Goal: Find specific page/section: Find specific page/section

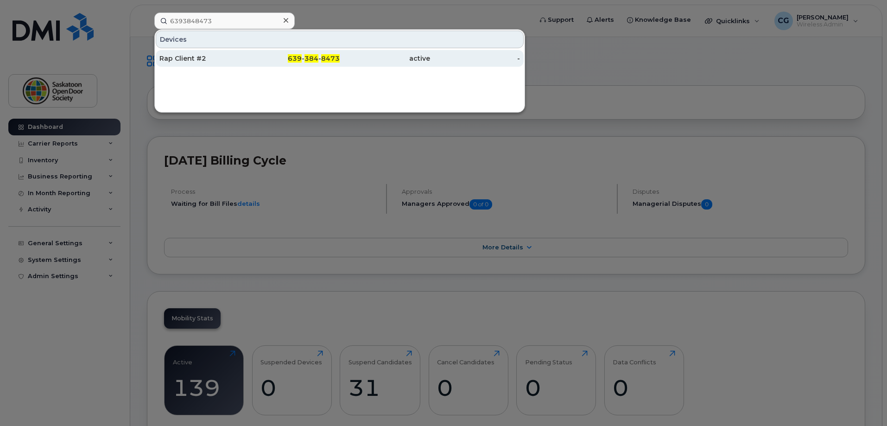
type input "6393848473"
click at [186, 55] on div "Rap Client #2" at bounding box center [204, 58] width 90 height 9
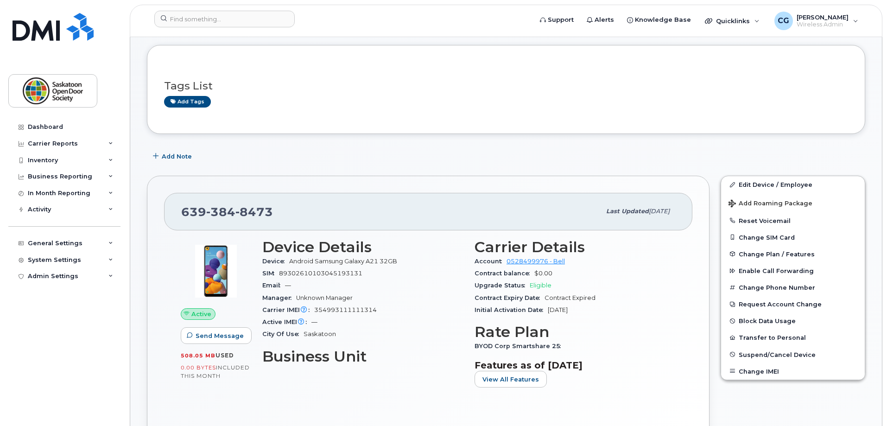
scroll to position [139, 0]
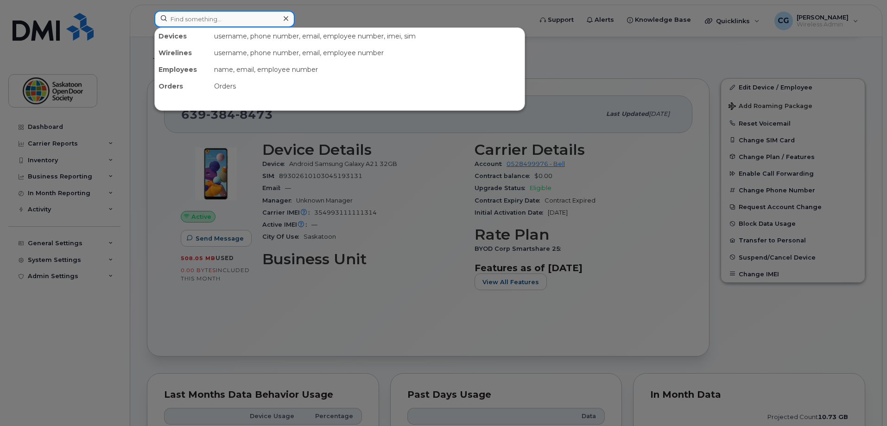
click at [239, 12] on input at bounding box center [224, 19] width 140 height 17
paste input "[PHONE_NUMBER]"
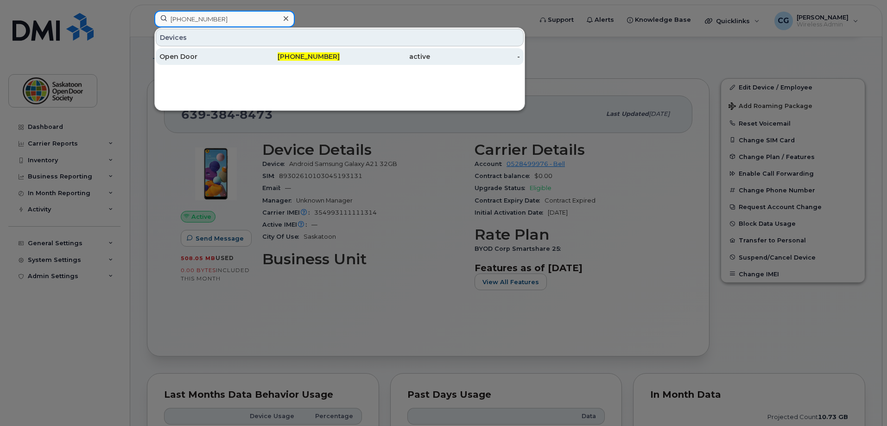
type input "[PHONE_NUMBER]"
click at [209, 58] on div "Open Door" at bounding box center [204, 56] width 90 height 9
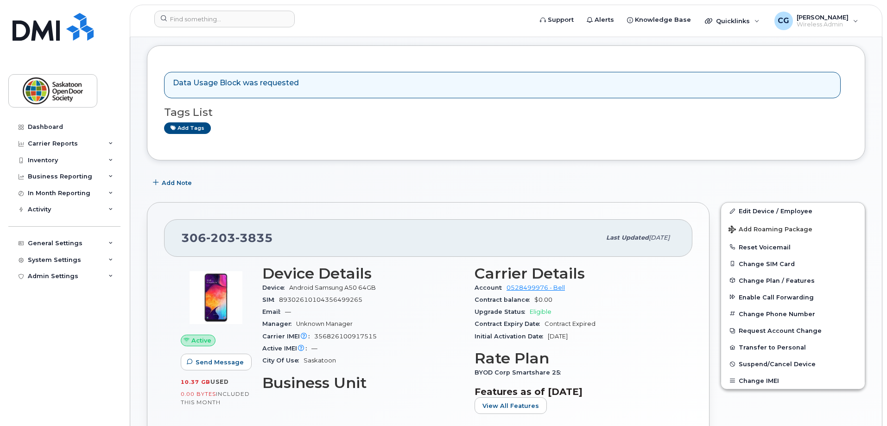
scroll to position [93, 0]
